Goal: Task Accomplishment & Management: Manage account settings

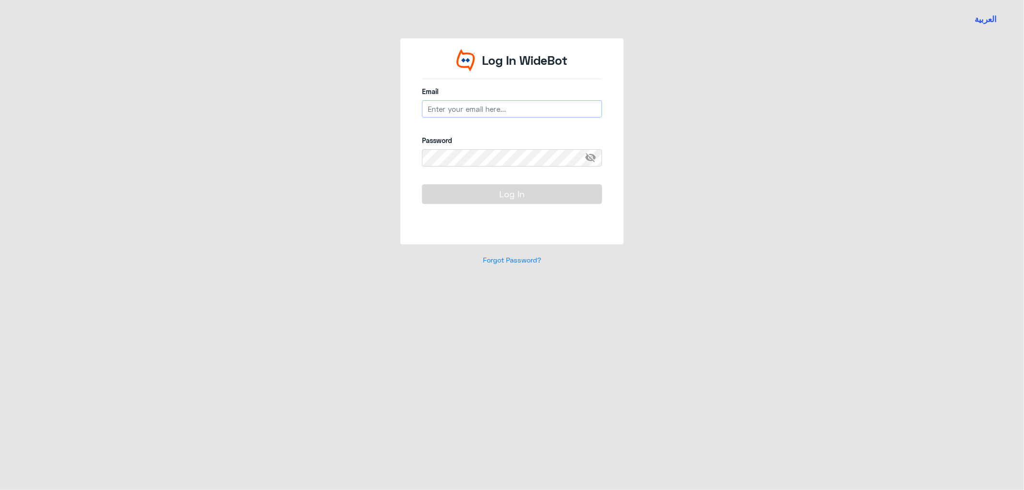
click at [513, 107] on input "email" at bounding box center [512, 108] width 180 height 17
type input "[EMAIL_ADDRESS][DOMAIN_NAME]"
click at [422, 184] on button "Log In" at bounding box center [512, 193] width 180 height 19
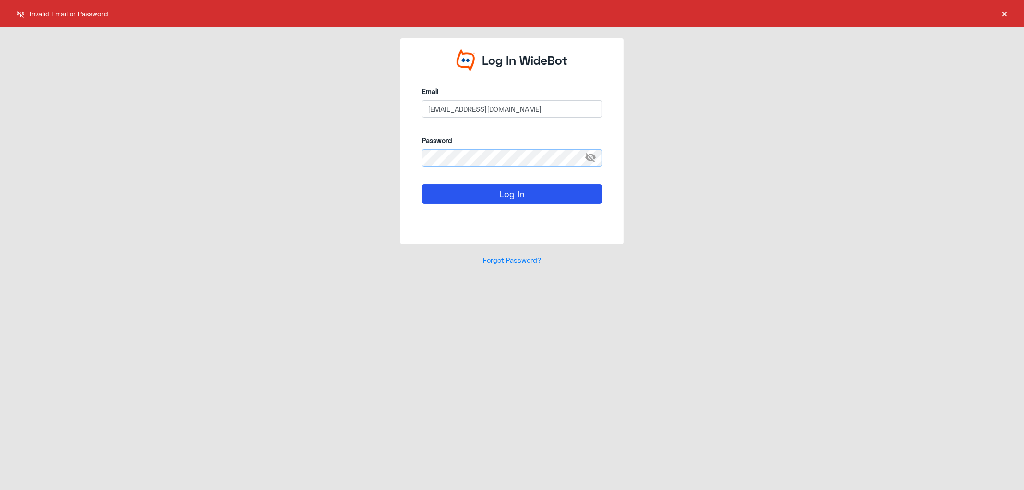
click at [313, 156] on div "Log In WideBot Email [EMAIL_ADDRESS][DOMAIN_NAME] Password visibility_off Log I…" at bounding box center [512, 157] width 547 height 238
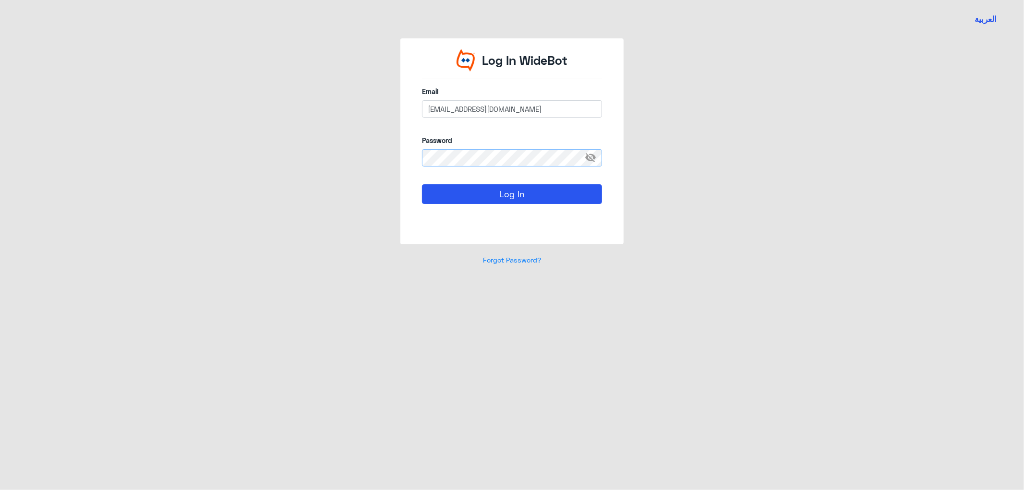
click at [422, 184] on button "Log In" at bounding box center [512, 193] width 180 height 19
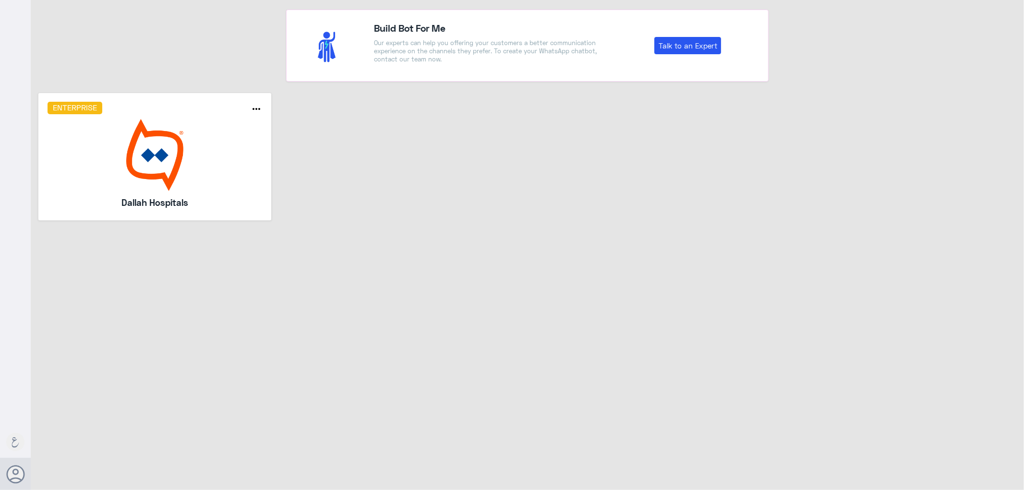
click at [221, 153] on img at bounding box center [155, 155] width 215 height 72
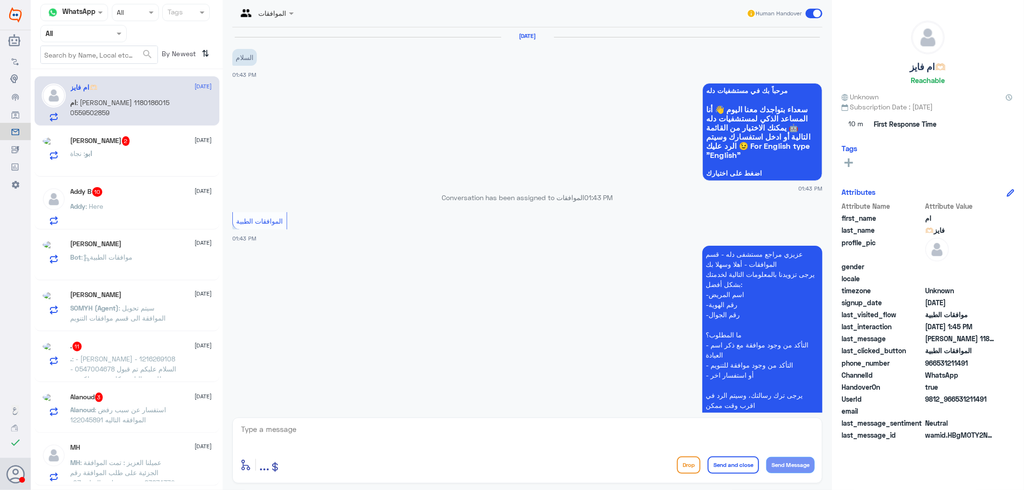
scroll to position [138, 0]
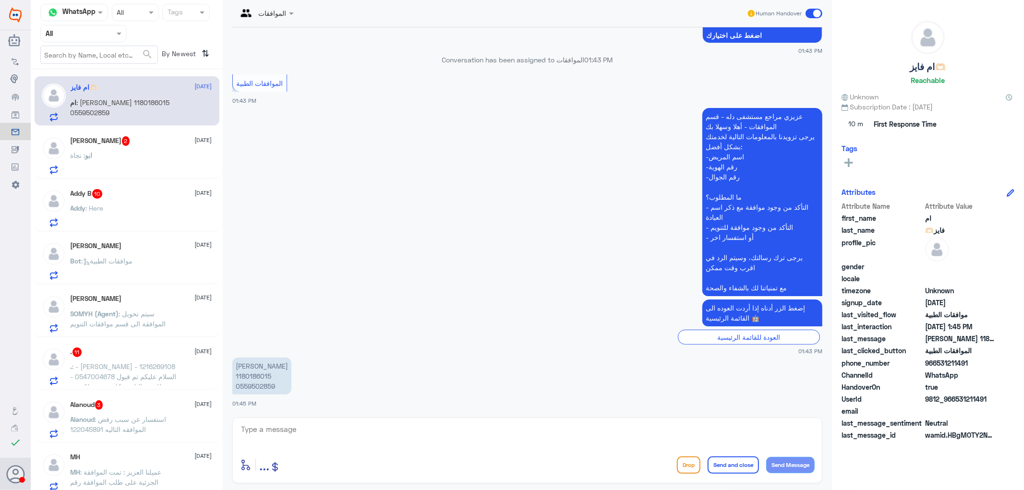
click at [99, 39] on div "Agent Filter All" at bounding box center [83, 33] width 86 height 17
click at [79, 109] on div "Your Team" at bounding box center [83, 120] width 86 height 22
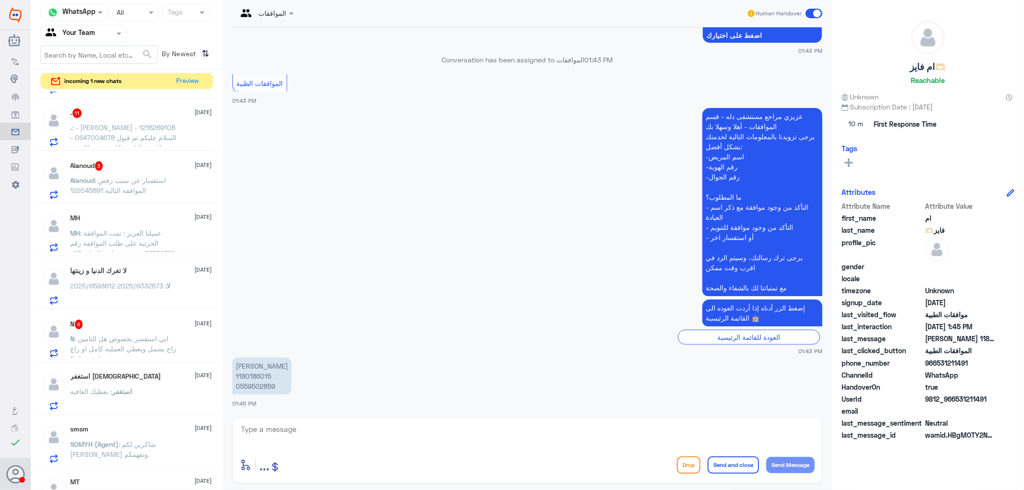
scroll to position [373, 0]
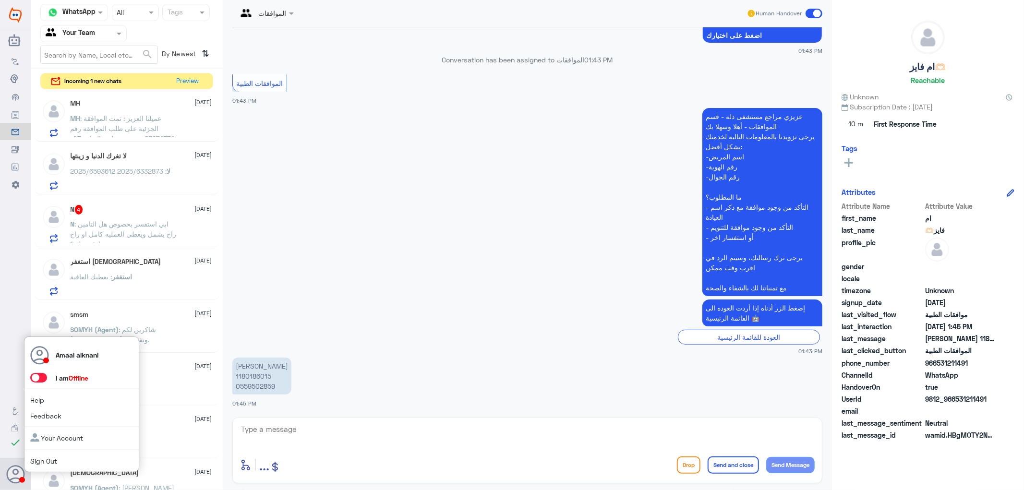
click at [39, 375] on span at bounding box center [38, 378] width 17 height 10
click at [0, 0] on input "checkbox" at bounding box center [0, 0] width 0 height 0
click at [41, 377] on span at bounding box center [38, 378] width 17 height 10
click at [0, 0] on input "checkbox" at bounding box center [0, 0] width 0 height 0
click at [49, 460] on link "Sign Out" at bounding box center [43, 461] width 27 height 8
